Goal: Check status

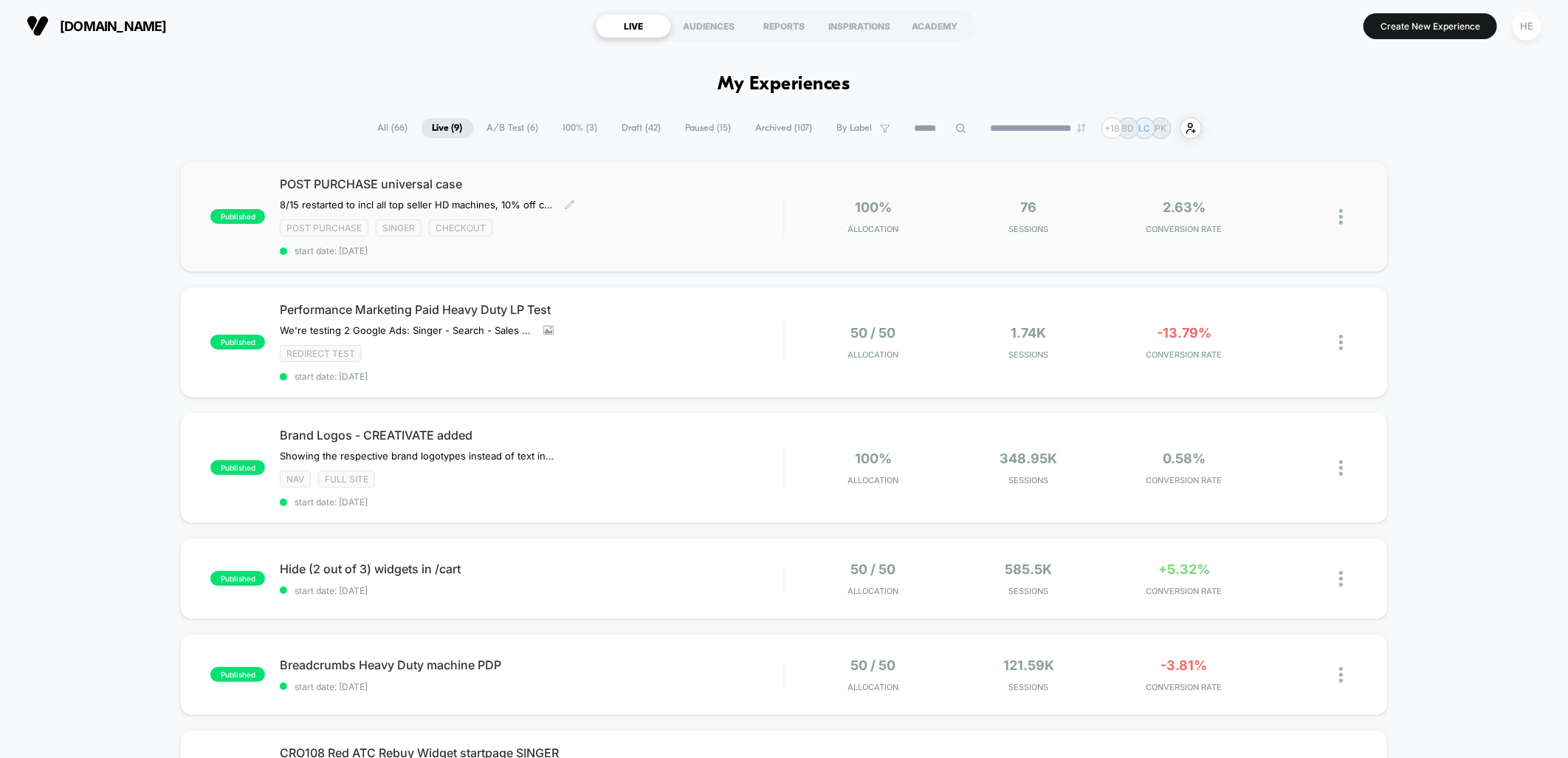
click at [658, 194] on div "POST PURCHASE universal case 8/15 restarted to incl all top seller HD machines,…" at bounding box center [531, 217] width 503 height 80
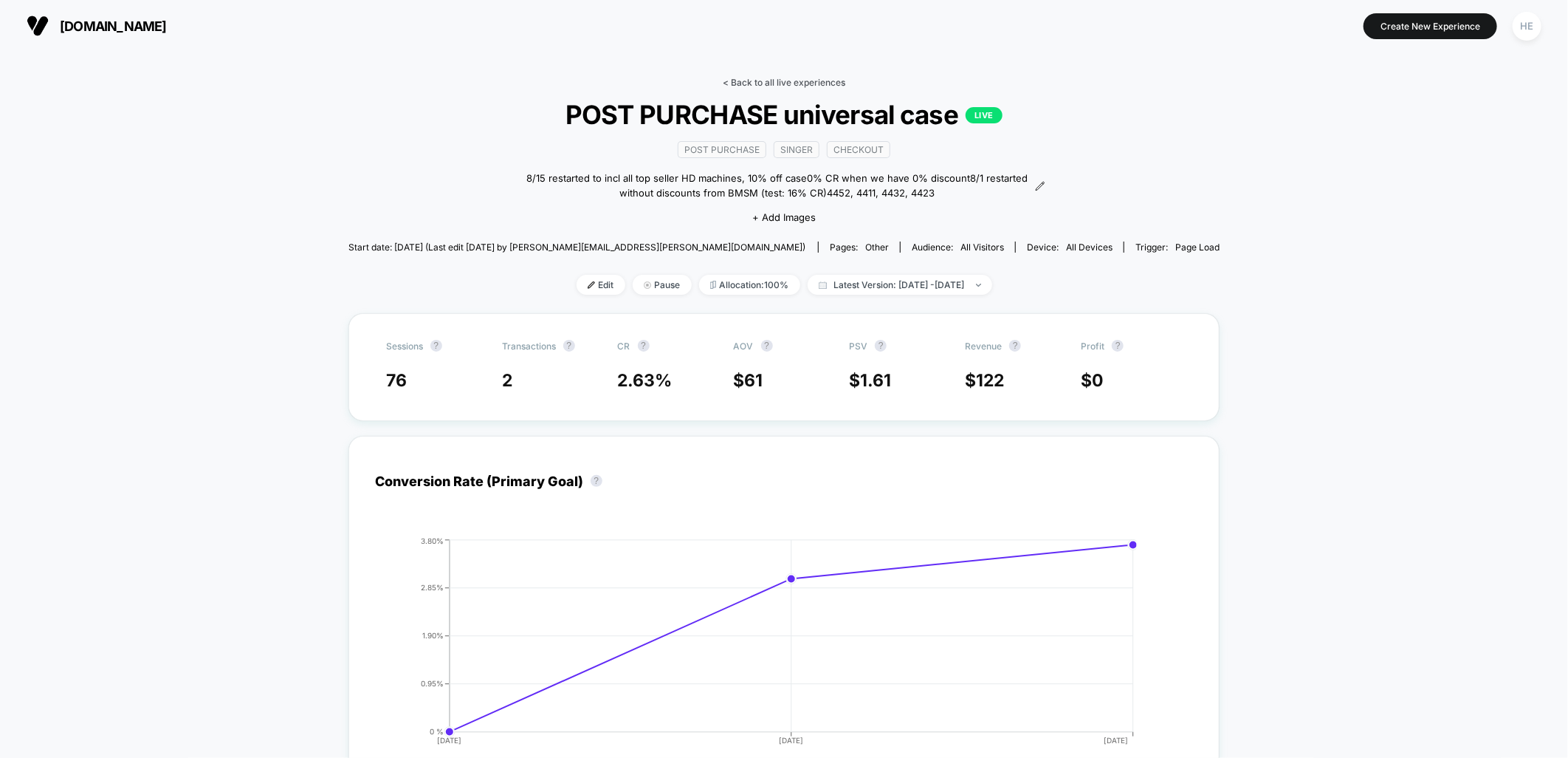
click at [746, 82] on link "< Back to all live experiences" at bounding box center [784, 82] width 123 height 11
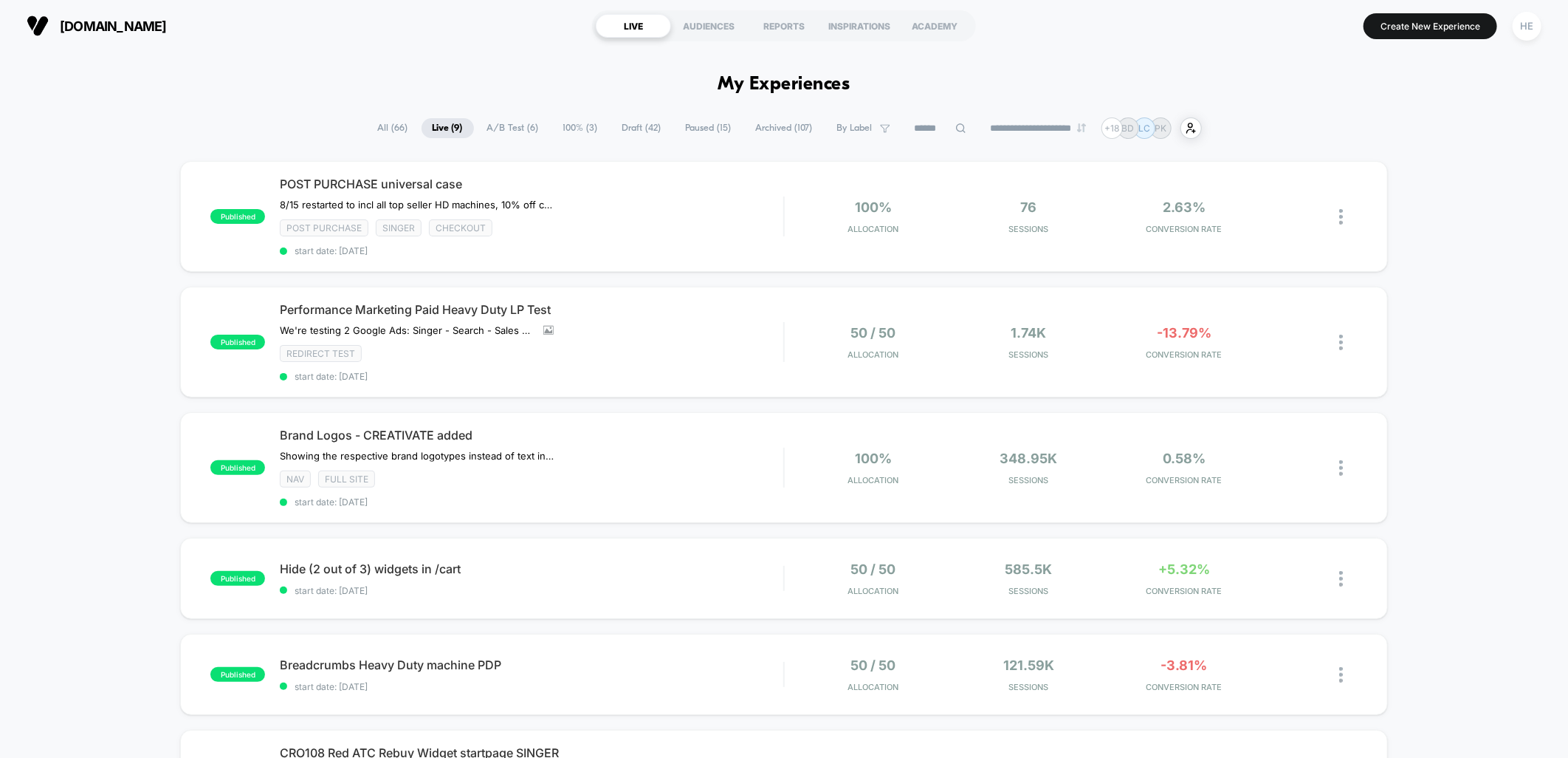
click at [1515, 395] on div "published POST PURCHASE universal case 8/15 restarted to incl all top seller HD…" at bounding box center [784, 697] width 1568 height 1073
